Goal: Task Accomplishment & Management: Complete application form

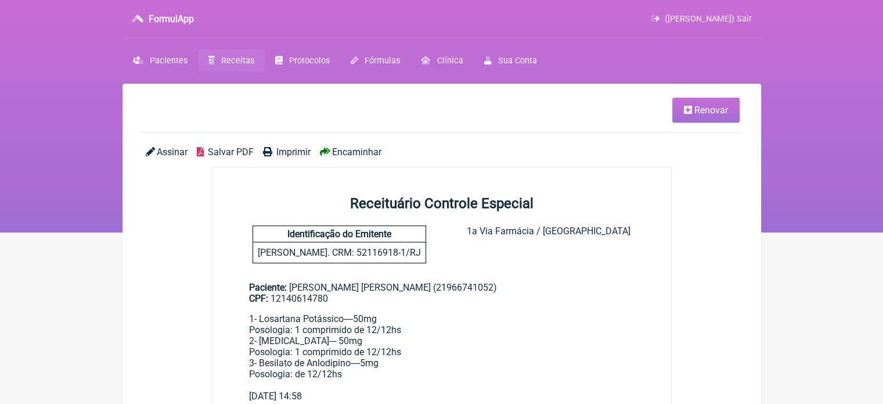
click at [712, 111] on span "Renovar" at bounding box center [712, 110] width 34 height 11
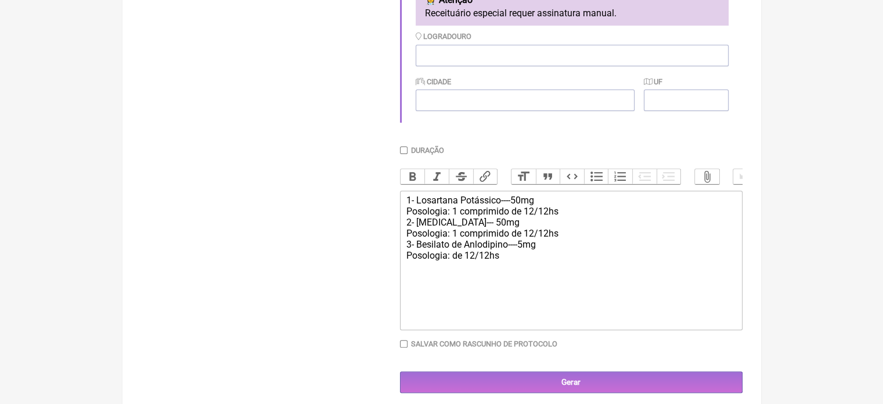
scroll to position [380, 0]
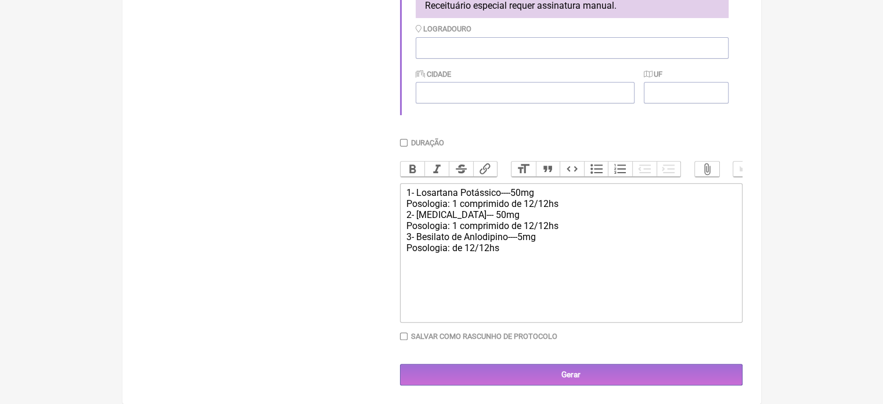
click at [468, 211] on div "1- Losartana Potássico----50mg Posologia: 1 comprimido de 12/12hs 2- Atenolol--…" at bounding box center [571, 225] width 330 height 77
click at [469, 211] on div "1- Losartana Potássico----50mg Posologia: 1 comprimido de 12/12hs 2- Atenolol--…" at bounding box center [571, 225] width 330 height 77
click at [457, 224] on div "1- Losartana Potássico----50mg Posologia: 1 comprimido de 12/12hs 2- Atenolol--…" at bounding box center [571, 225] width 330 height 77
click at [508, 227] on div "1- Losartana Potássico----50mg Posologia: 1 comprimido de 12/12hs 2- Atenolol--…" at bounding box center [571, 225] width 330 height 77
type trix-editor "<div>1- Losartana Potássico----50mg<br>Posologia: 1 comprimido de 12/12hs<br>2-…"
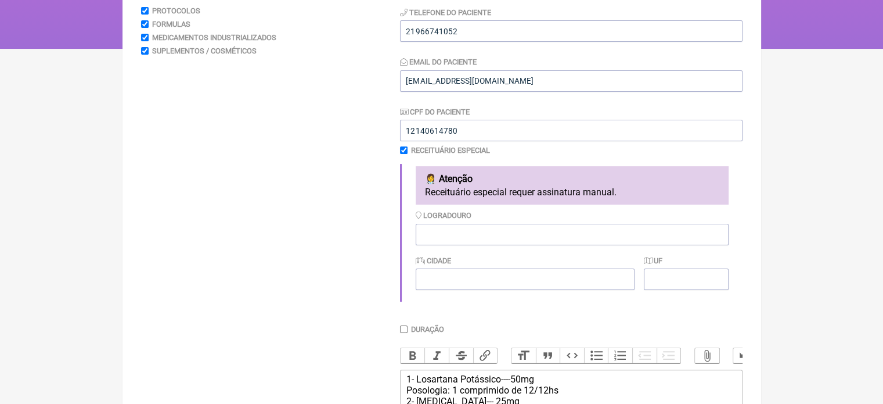
scroll to position [181, 0]
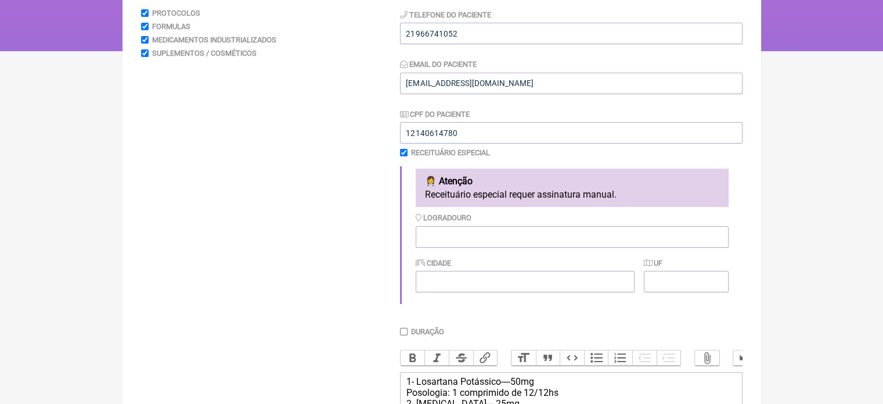
click at [401, 153] on input "checkbox" at bounding box center [404, 153] width 8 height 8
checkbox input "false"
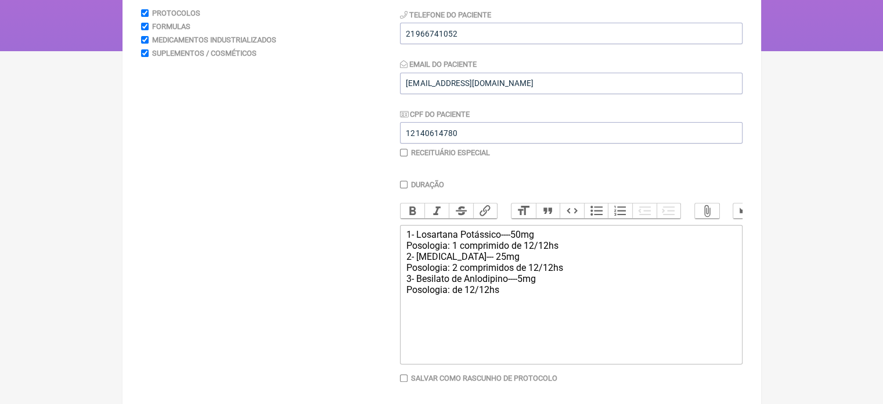
click at [402, 184] on input "Duração" at bounding box center [404, 185] width 8 height 8
checkbox input "true"
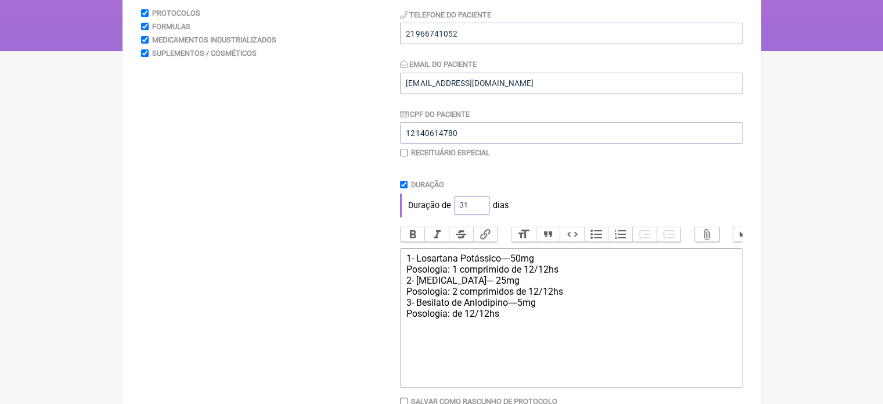
click at [476, 202] on input "31" at bounding box center [472, 205] width 35 height 19
type input "3"
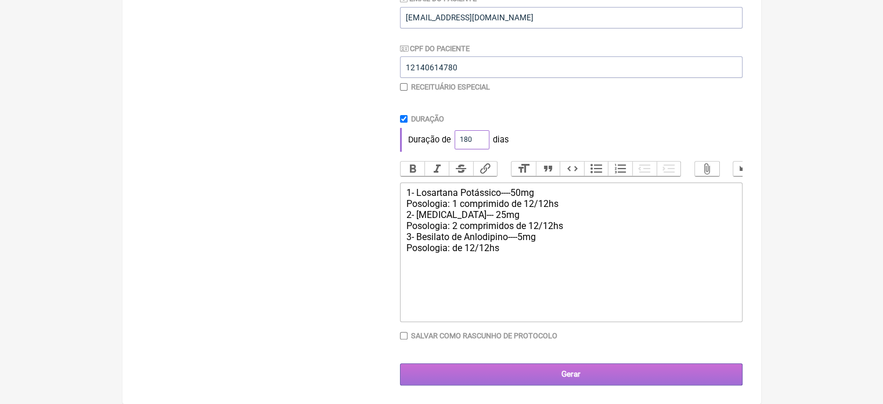
type input "180"
click at [579, 376] on input "Gerar" at bounding box center [571, 373] width 343 height 21
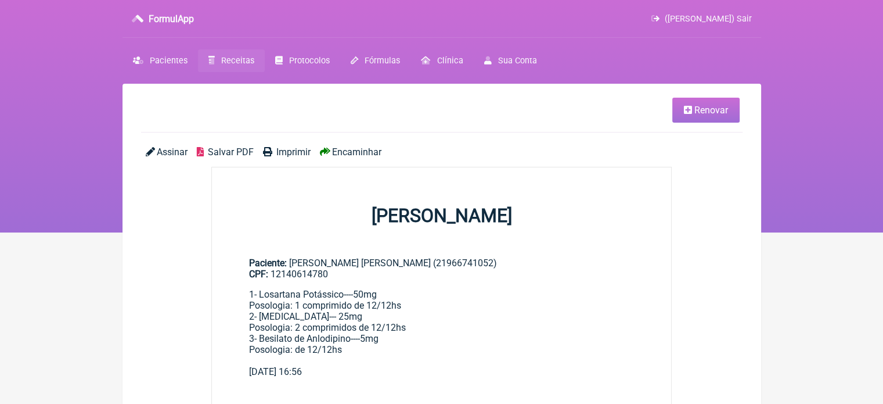
click at [302, 152] on span "Imprimir" at bounding box center [293, 151] width 34 height 11
